Goal: Find specific page/section: Find specific page/section

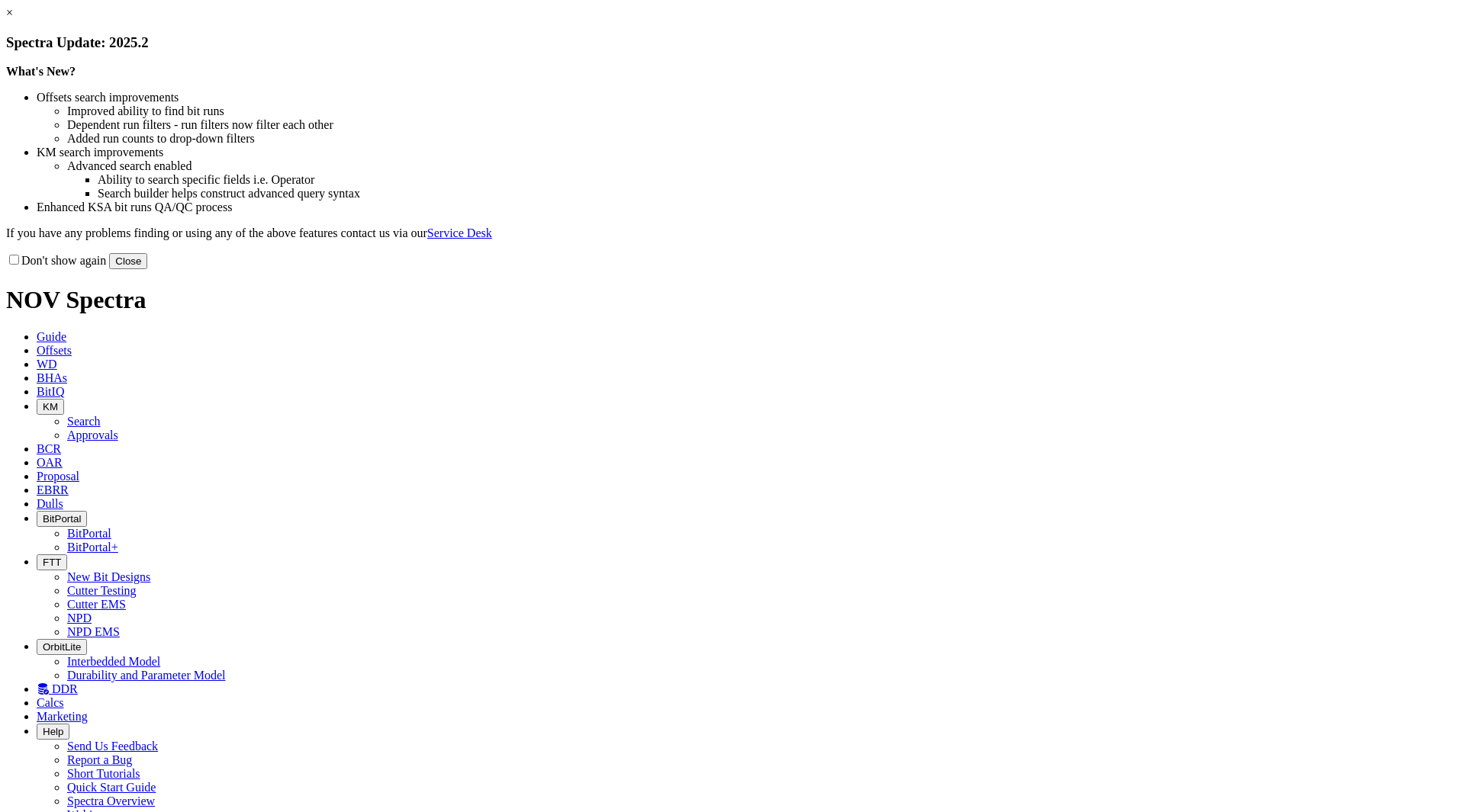
click at [147, 269] on button "Close" at bounding box center [128, 261] width 38 height 16
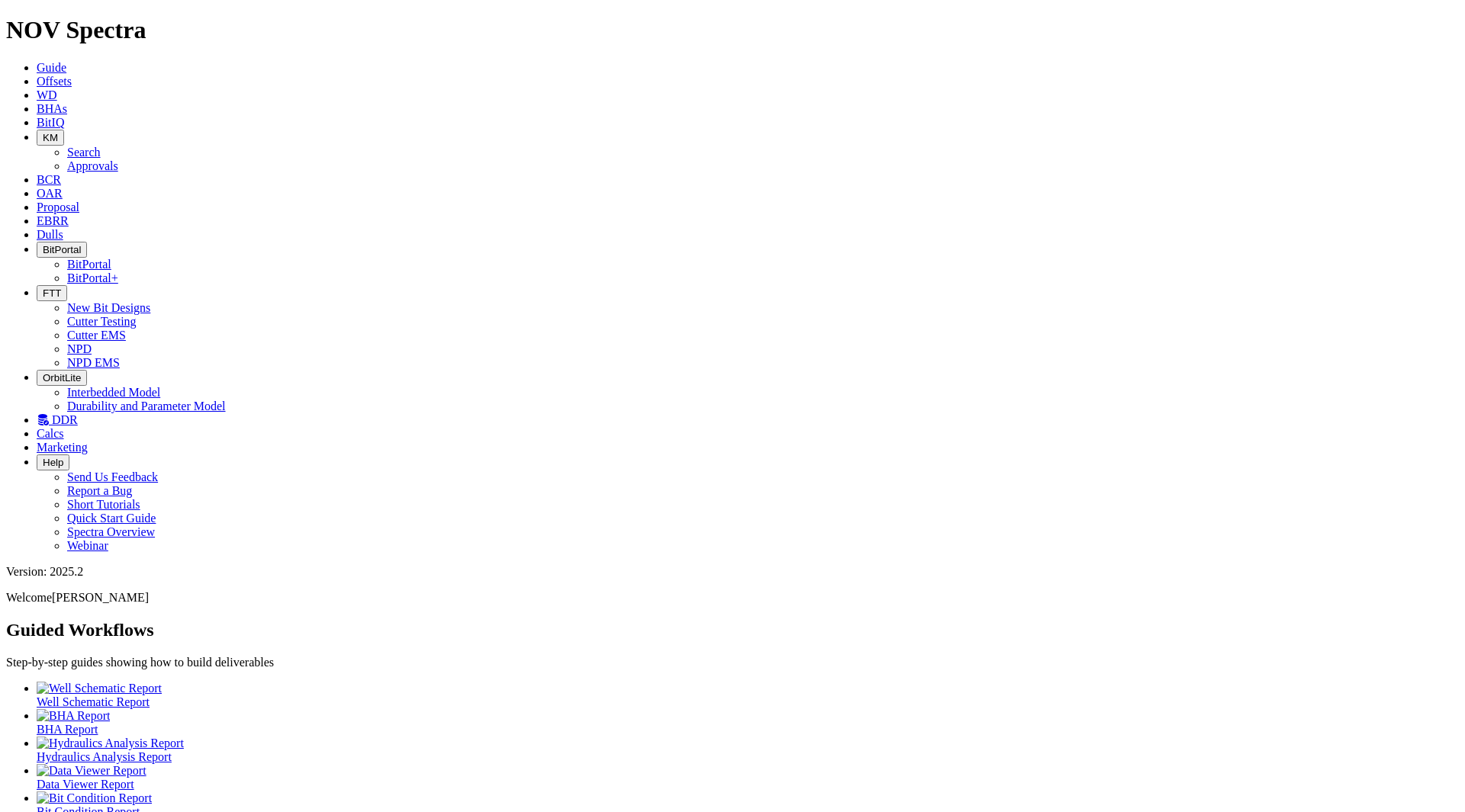
click at [63, 228] on span "Dulls" at bounding box center [49, 234] width 27 height 13
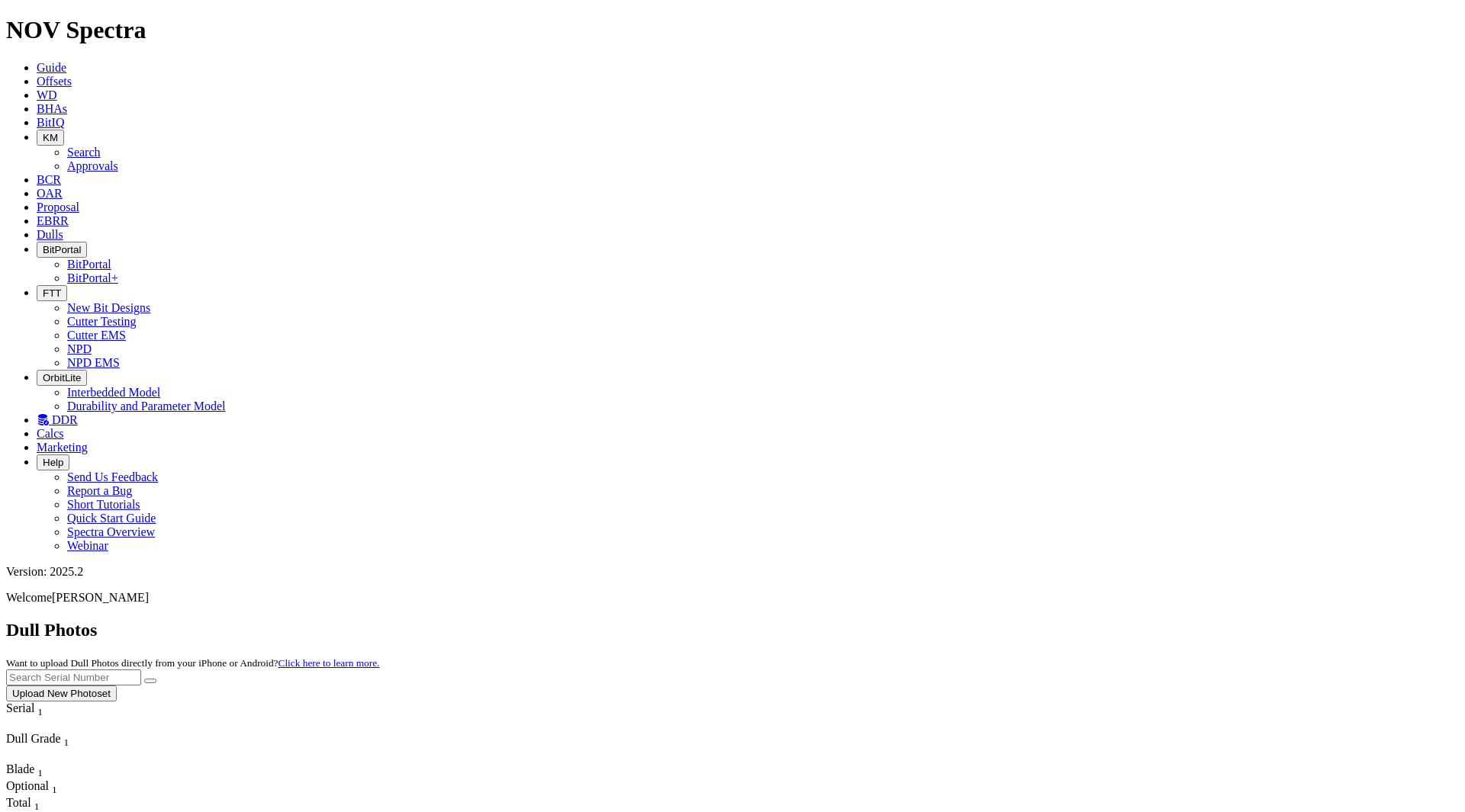
click at [36, 214] on icon at bounding box center [36, 220] width 0 height 13
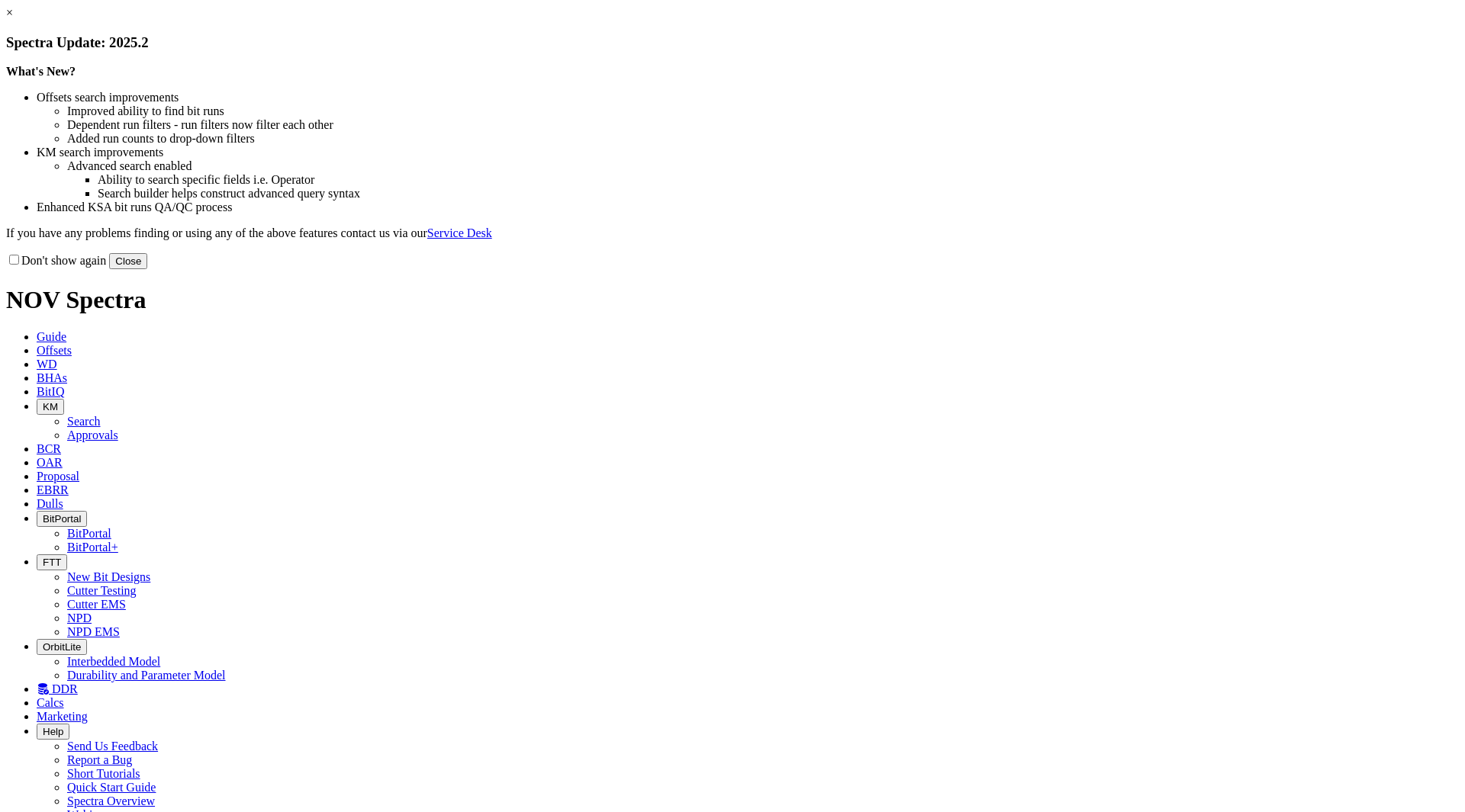
click at [147, 269] on button "Close" at bounding box center [128, 261] width 38 height 16
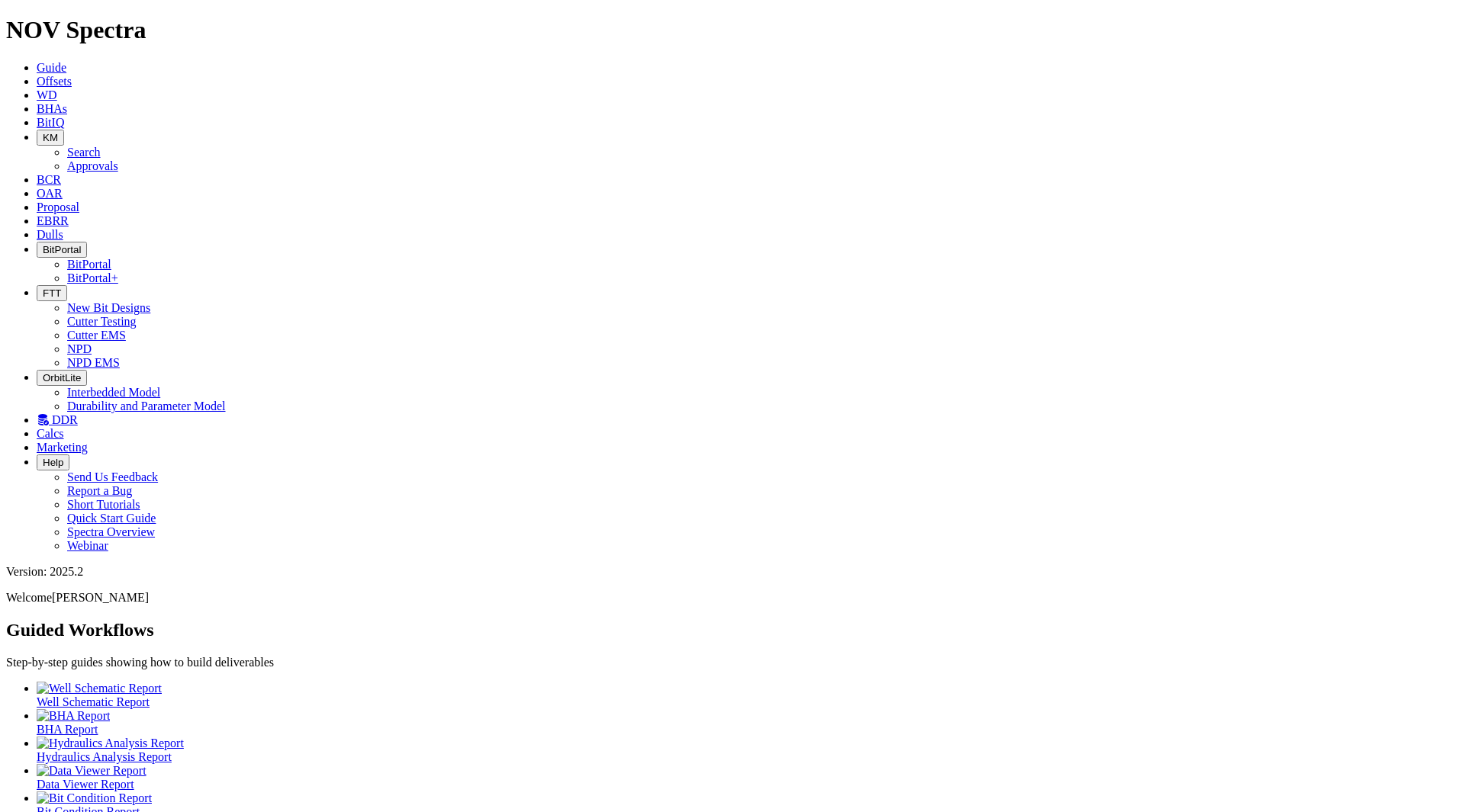
click at [42, 288] on icon "button" at bounding box center [42, 294] width 0 height 12
click at [150, 302] on link "New Bit Designs" at bounding box center [108, 307] width 83 height 13
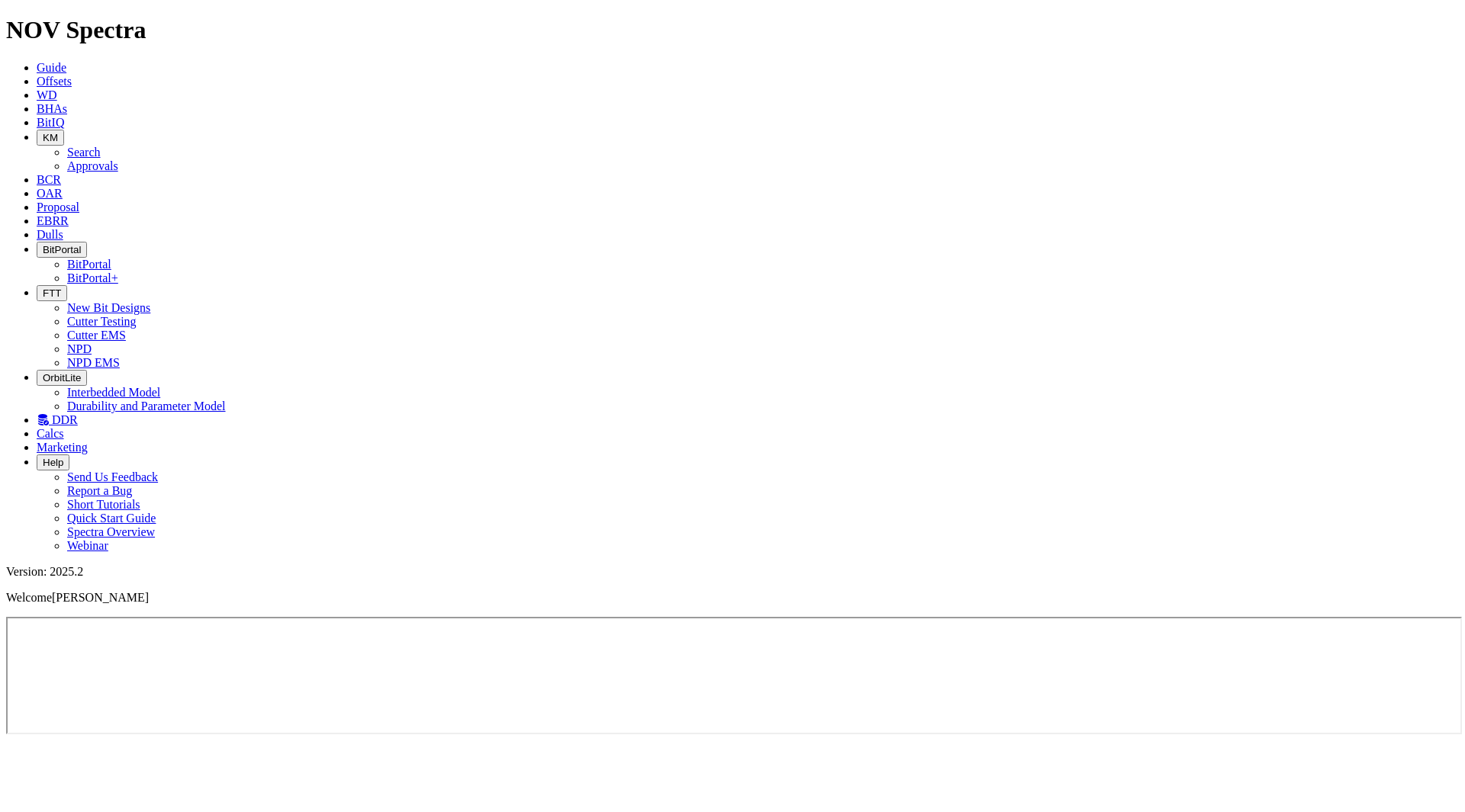
click at [72, 75] on span "Offsets" at bounding box center [54, 81] width 35 height 13
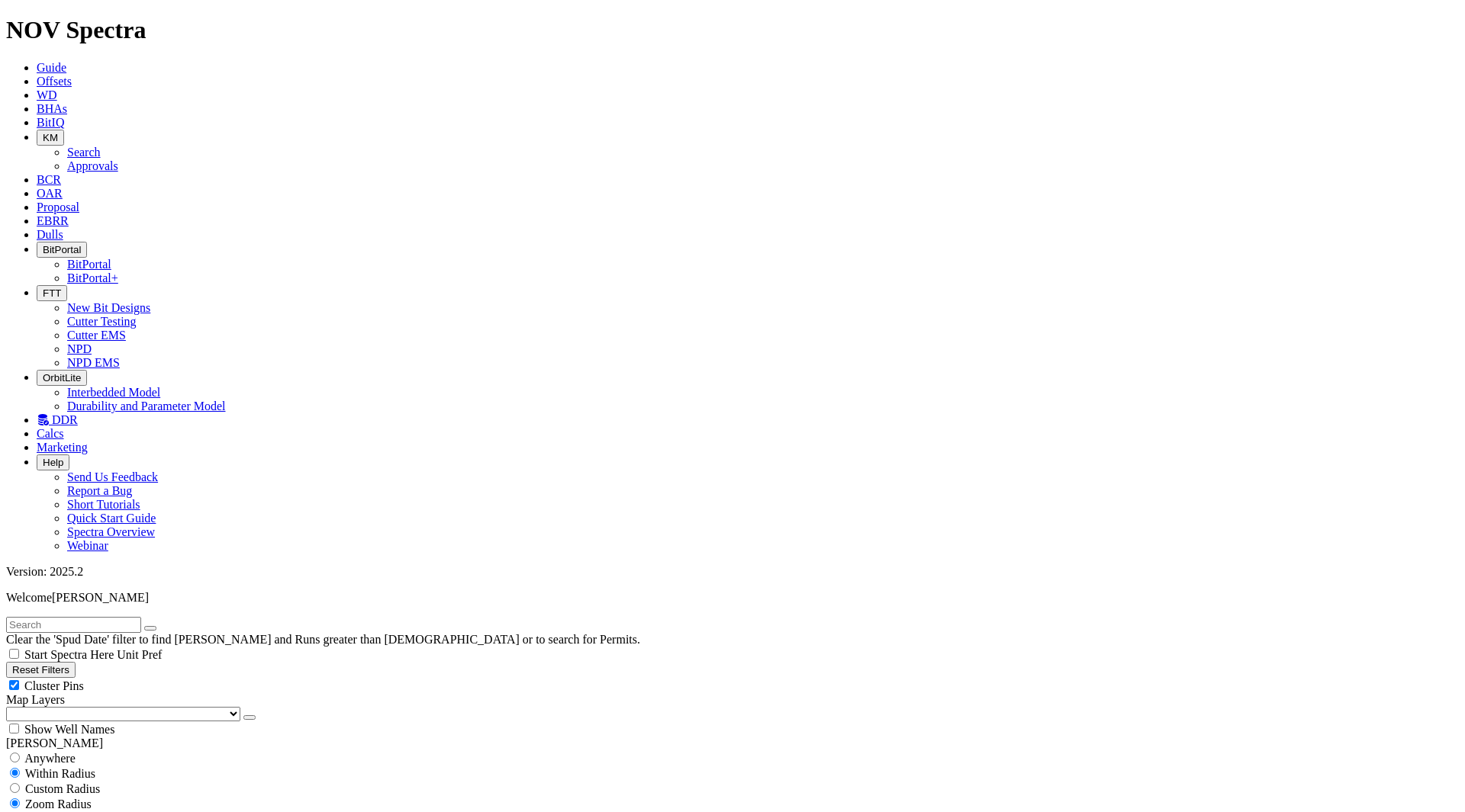
drag, startPoint x: 177, startPoint y: 543, endPoint x: 157, endPoint y: 553, distance: 22.4
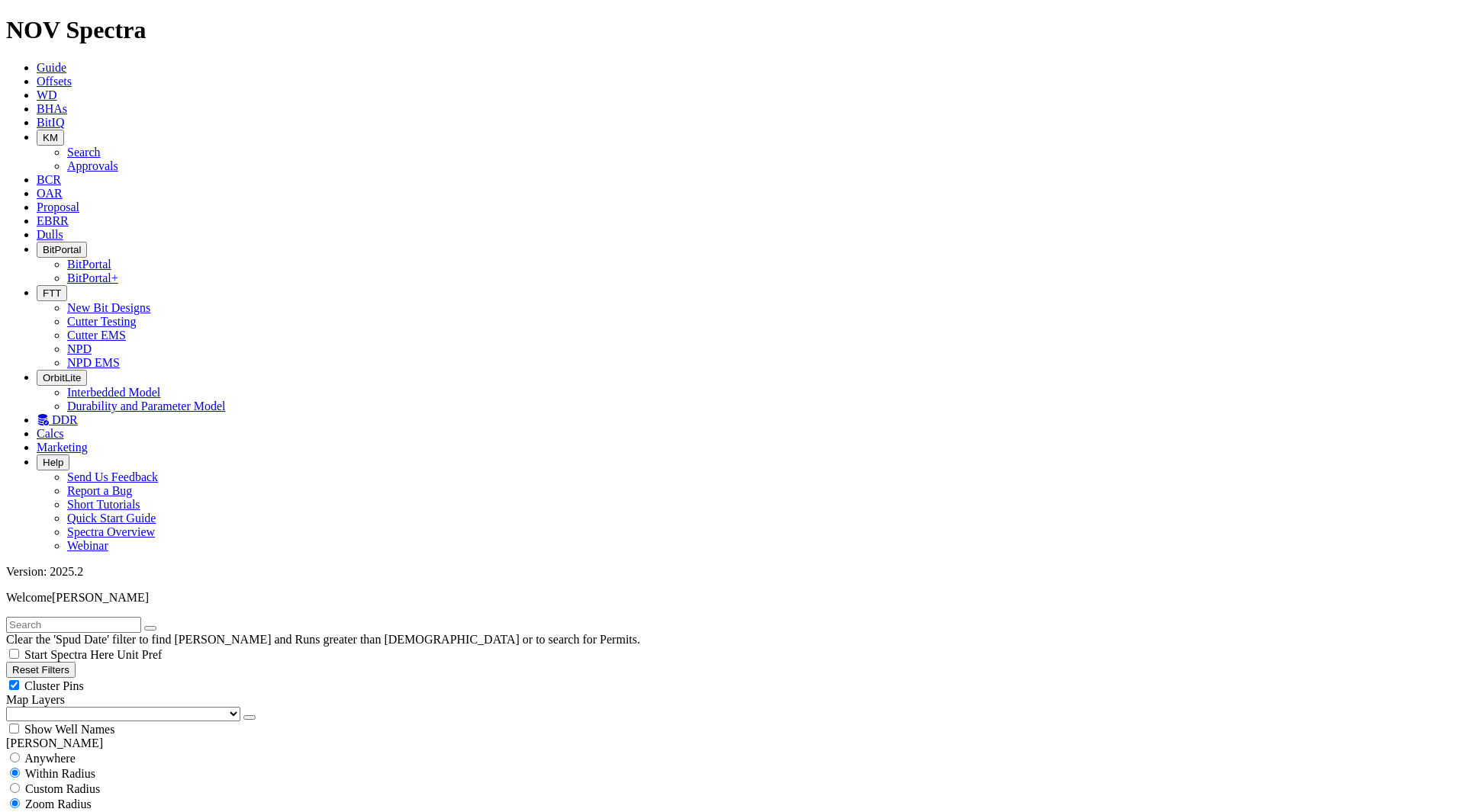
type input "[DATE]"
drag, startPoint x: 46, startPoint y: 538, endPoint x: 71, endPoint y: 514, distance: 34.7
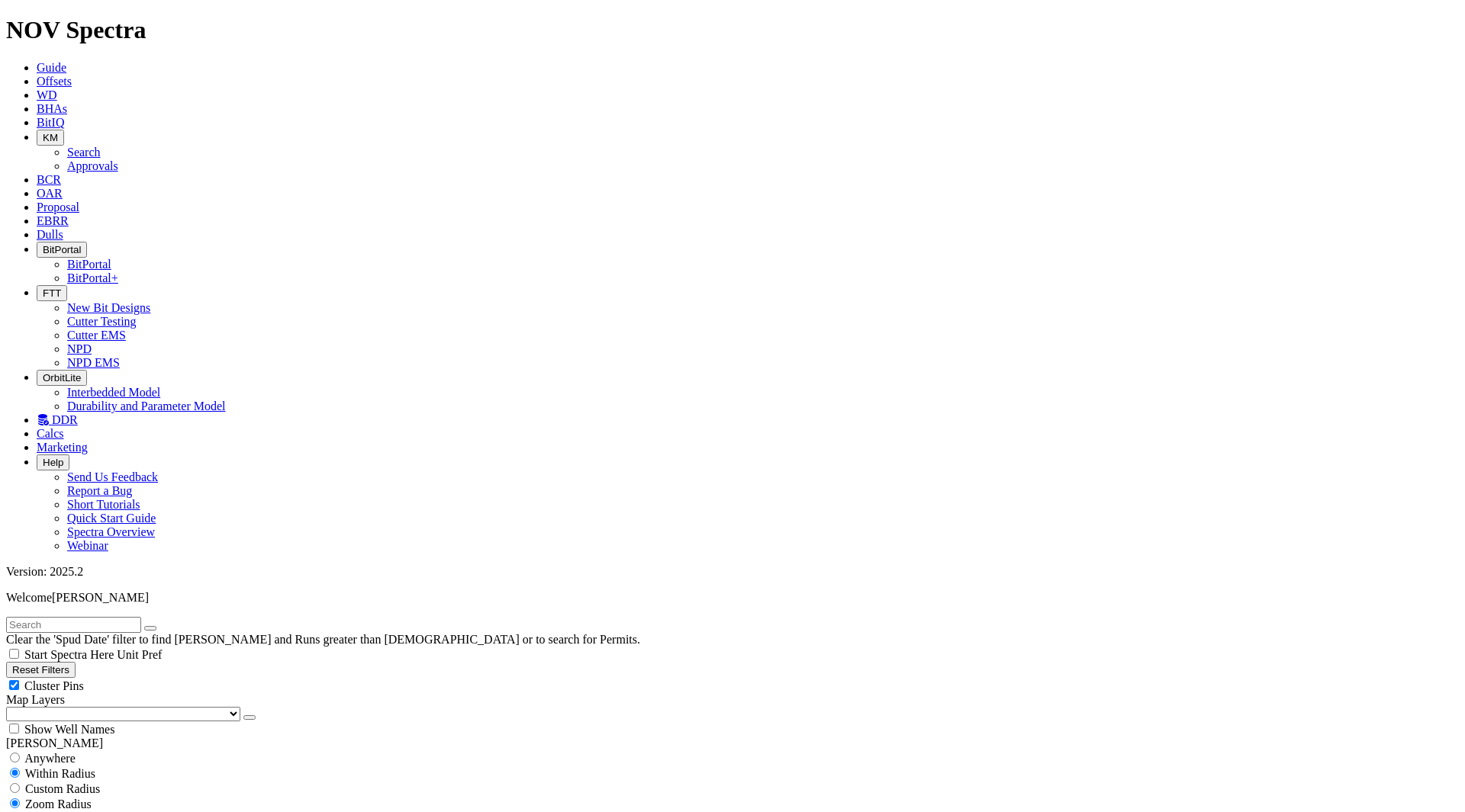
checkbox input "false"
checkbox input "true"
click at [40, 752] on span "Anywhere" at bounding box center [50, 758] width 51 height 13
radio input "true"
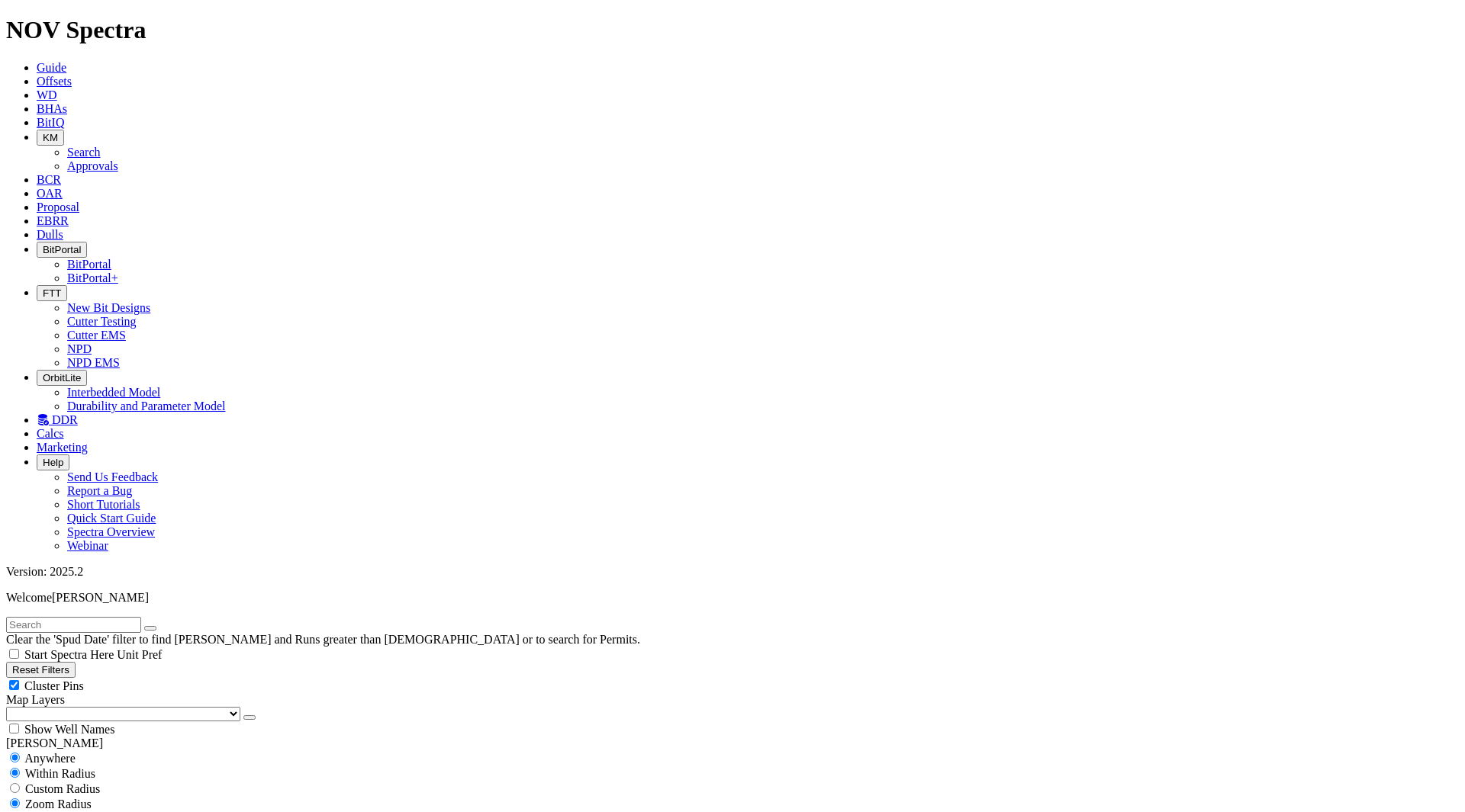
radio input "false"
click at [62, 617] on input "text" at bounding box center [73, 625] width 135 height 16
type input "new bit design"
click at [160, 626] on button "submit" at bounding box center [166, 628] width 12 height 5
click at [152, 678] on div "Cluster Pins" at bounding box center [732, 685] width 1452 height 15
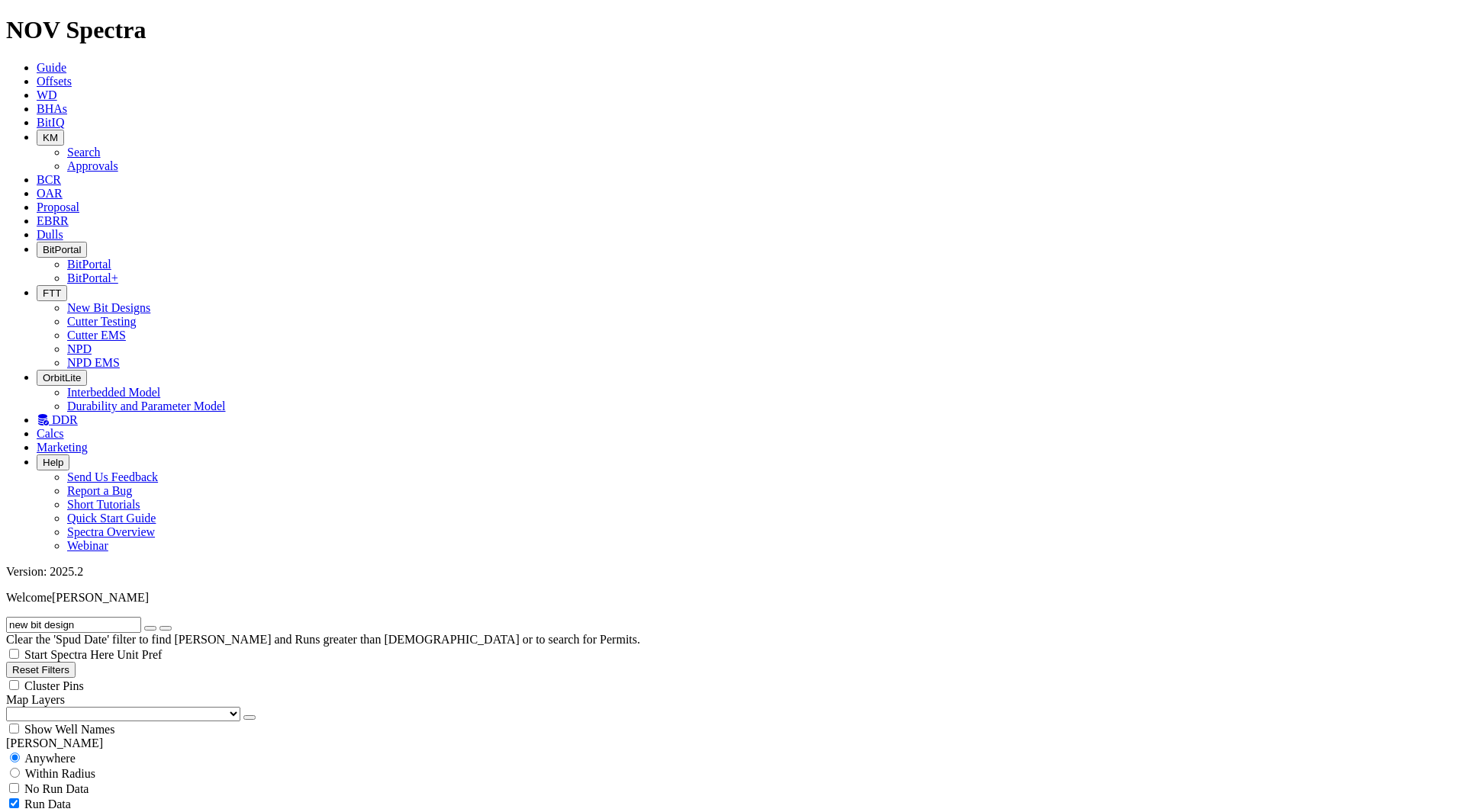
checkbox input "false"
click at [61, 288] on span "FTT" at bounding box center [51, 294] width 19 height 12
click at [150, 302] on link "New Bit Designs" at bounding box center [108, 307] width 83 height 13
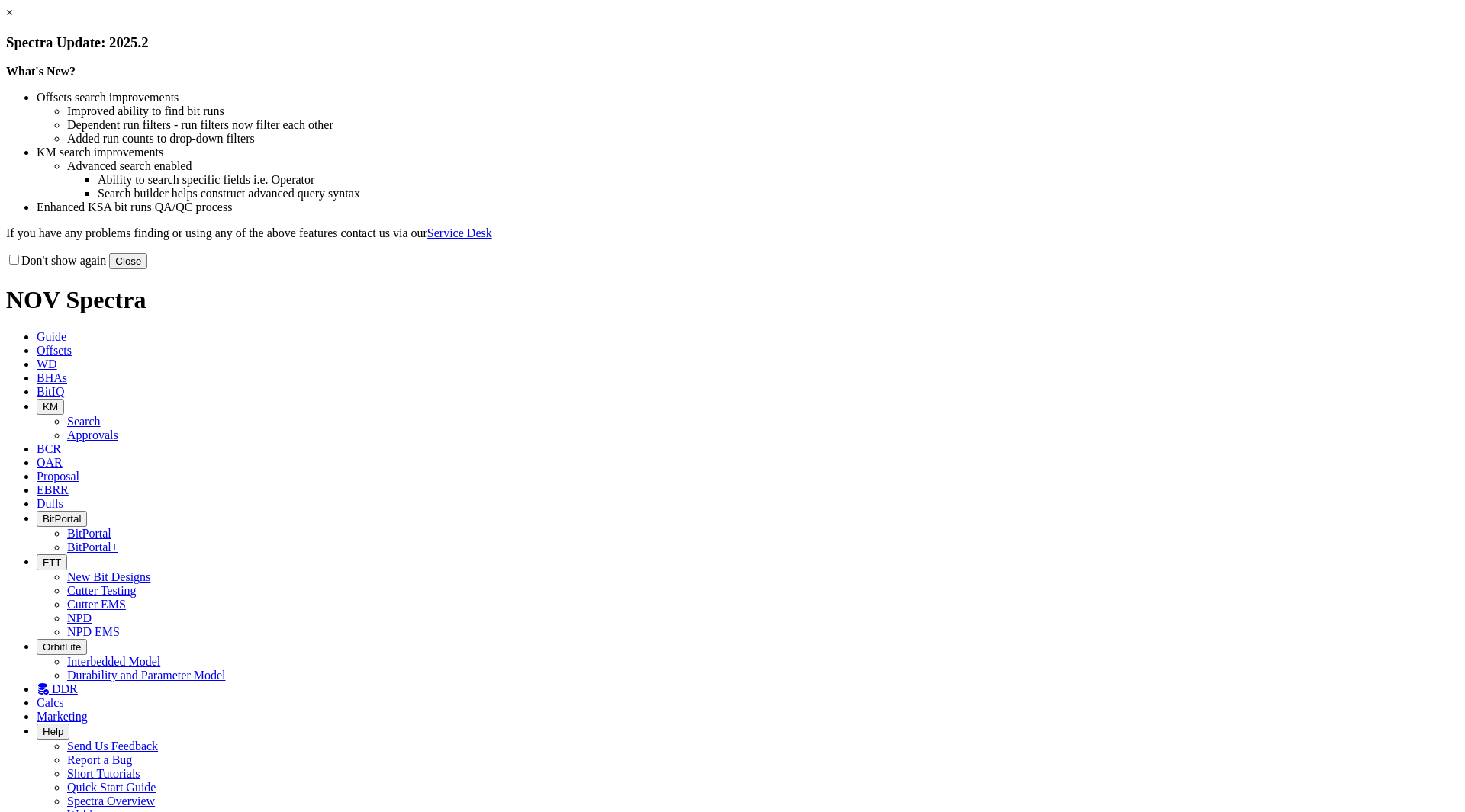
click at [147, 269] on button "Close" at bounding box center [128, 261] width 38 height 16
